Goal: Communication & Community: Answer question/provide support

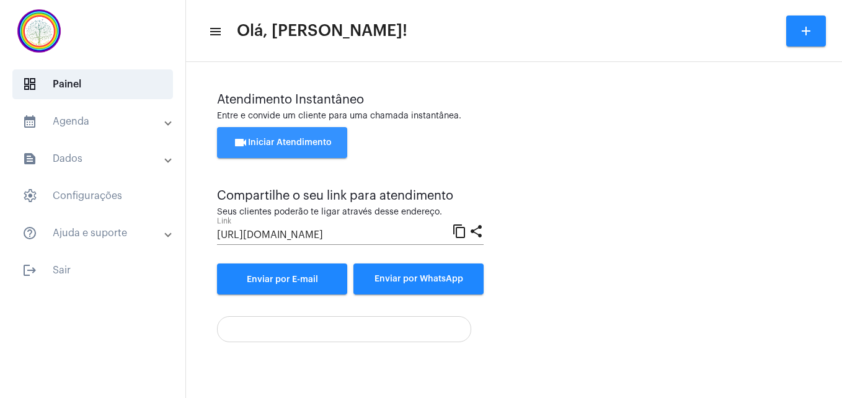
click at [271, 145] on span "videocam Iniciar Atendimento" at bounding box center [282, 142] width 99 height 9
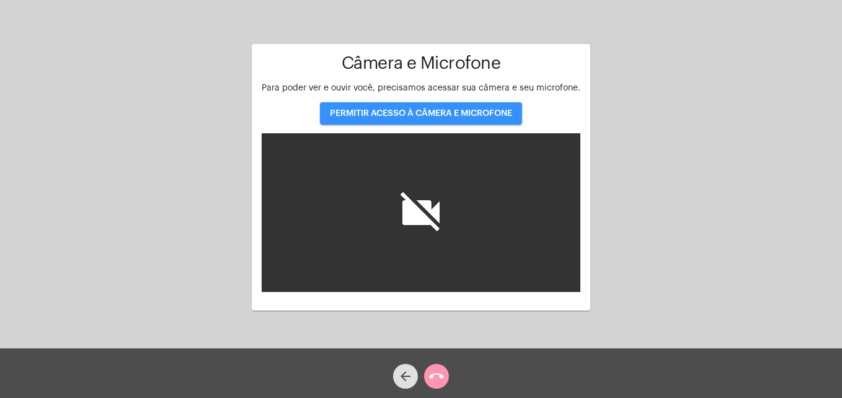
click at [399, 115] on span "PERMITIR ACESSO À CÂMERA E MICROFONE" at bounding box center [421, 113] width 182 height 9
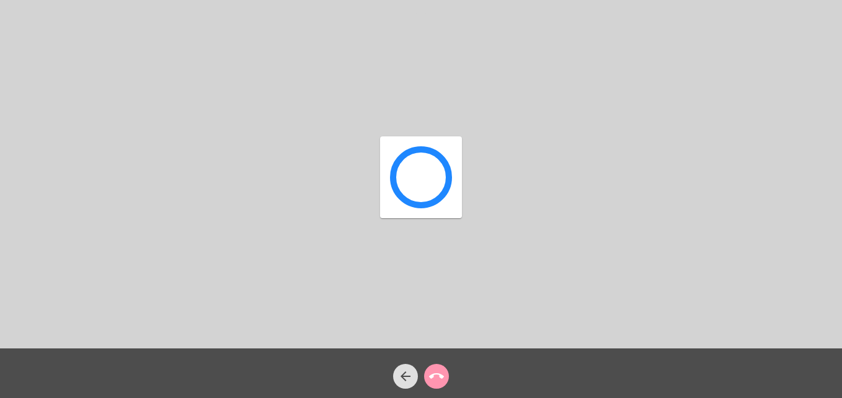
click at [399, 115] on div "Acessando Câmera e Microfone..." at bounding box center [421, 177] width 82 height 345
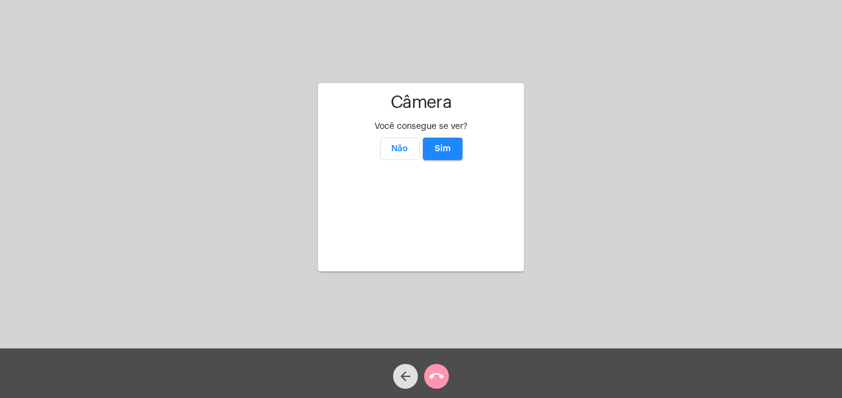
click at [443, 144] on span "Sim" at bounding box center [442, 148] width 16 height 9
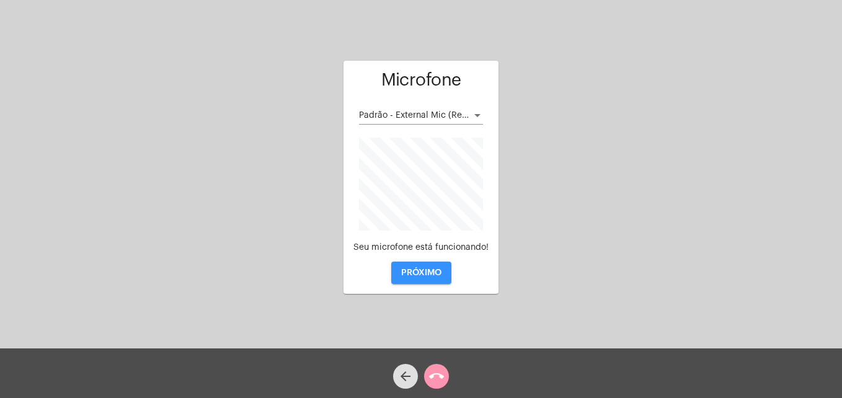
click at [432, 270] on span "PRÓXIMO" at bounding box center [421, 272] width 40 height 9
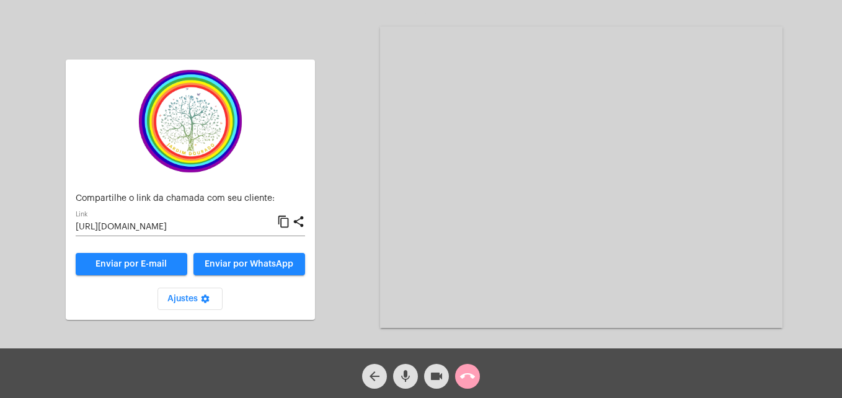
click at [469, 372] on mat-icon "call_end" at bounding box center [467, 376] width 15 height 15
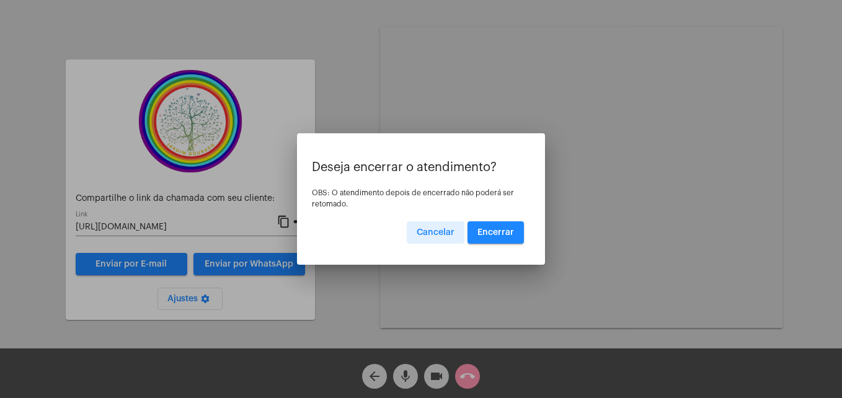
click at [500, 231] on span "Encerrar" at bounding box center [495, 232] width 37 height 9
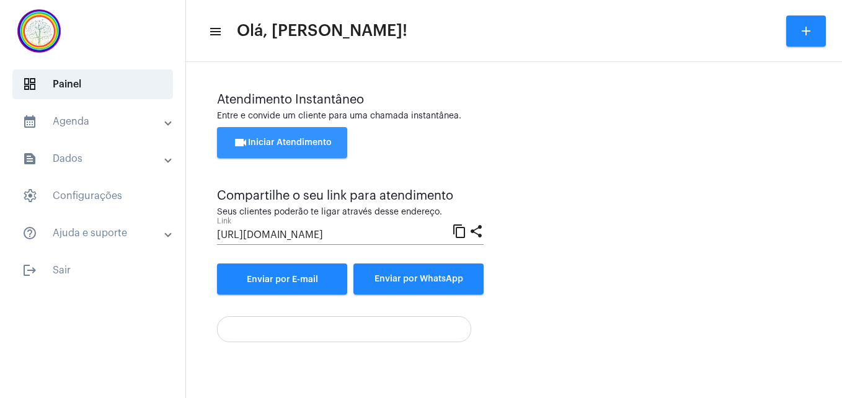
click at [268, 140] on span "videocam Iniciar Atendimento" at bounding box center [282, 142] width 99 height 9
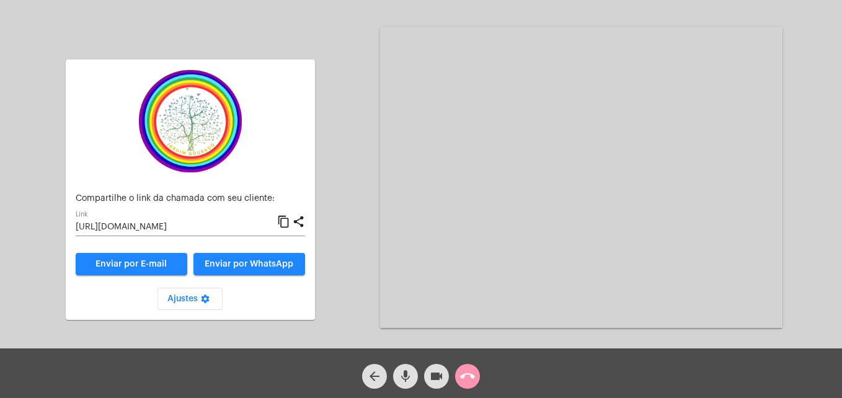
click at [283, 219] on mat-icon "content_copy" at bounding box center [283, 221] width 13 height 15
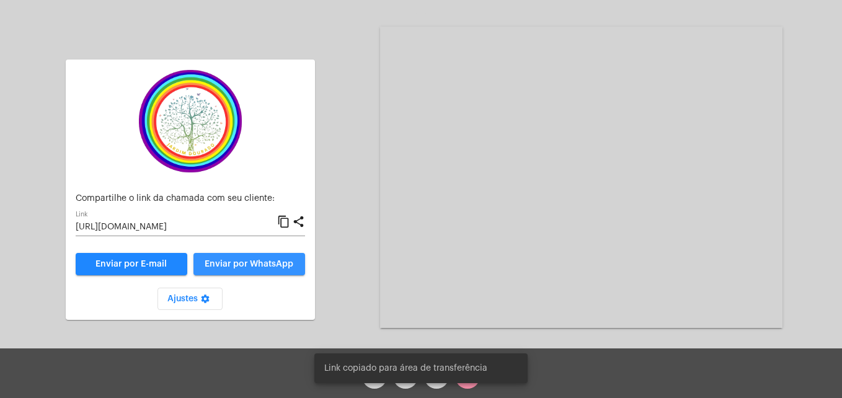
click at [268, 264] on span "Enviar por WhatsApp" at bounding box center [249, 264] width 89 height 9
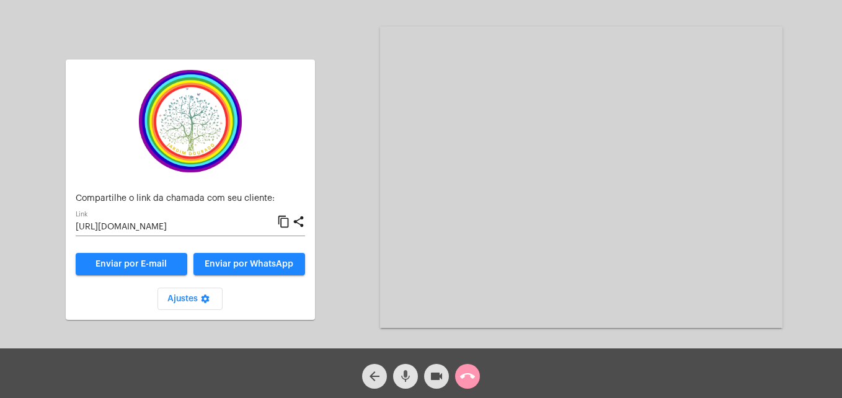
click at [408, 377] on mat-icon "mic" at bounding box center [405, 376] width 15 height 15
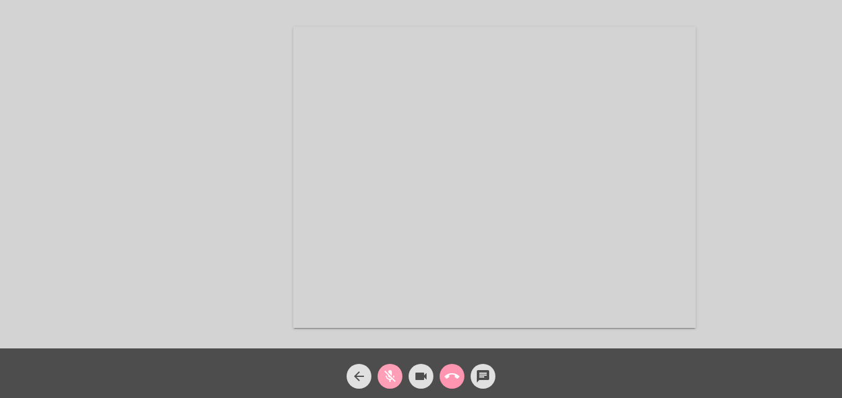
click at [386, 374] on mat-icon "mic_off" at bounding box center [389, 376] width 15 height 15
click at [705, 94] on video at bounding box center [766, 58] width 143 height 107
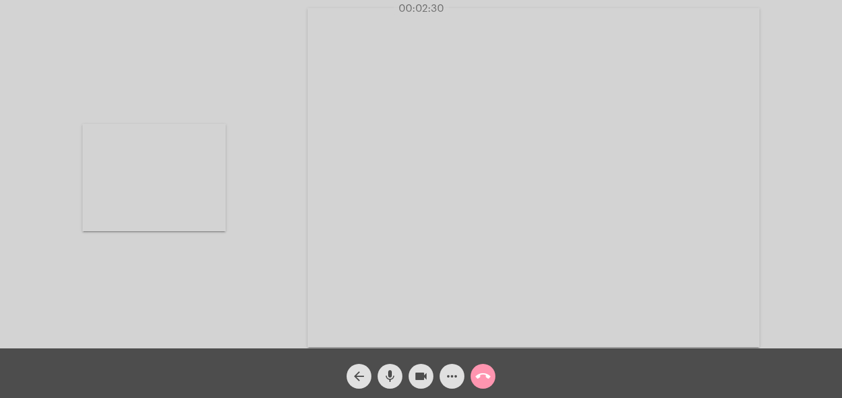
click at [336, 331] on video at bounding box center [533, 177] width 452 height 339
